Goal: Navigation & Orientation: Find specific page/section

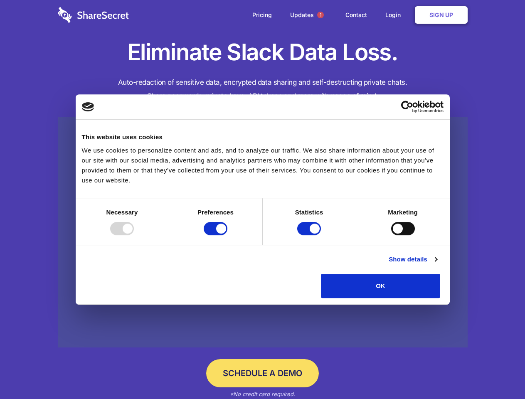
click at [134, 235] on div at bounding box center [122, 228] width 24 height 13
click at [227, 235] on input "Preferences" at bounding box center [216, 228] width 24 height 13
checkbox input "false"
click at [310, 235] on input "Statistics" at bounding box center [309, 228] width 24 height 13
checkbox input "false"
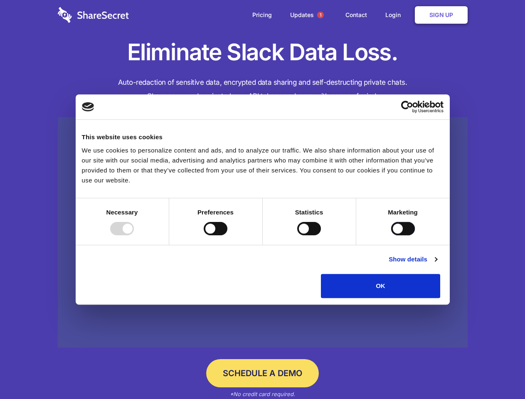
click at [391, 235] on input "Marketing" at bounding box center [403, 228] width 24 height 13
checkbox input "true"
click at [437, 264] on link "Show details" at bounding box center [412, 259] width 48 height 10
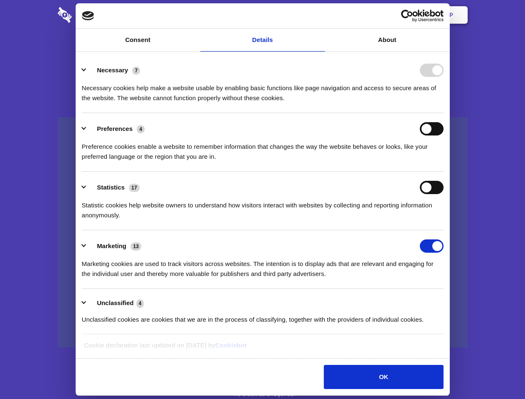
click at [443, 113] on li "Necessary 7 Necessary cookies help make a website usable by enabling basic func…" at bounding box center [262, 83] width 361 height 59
click at [320, 15] on span "1" at bounding box center [320, 15] width 7 height 7
